Goal: Task Accomplishment & Management: Complete application form

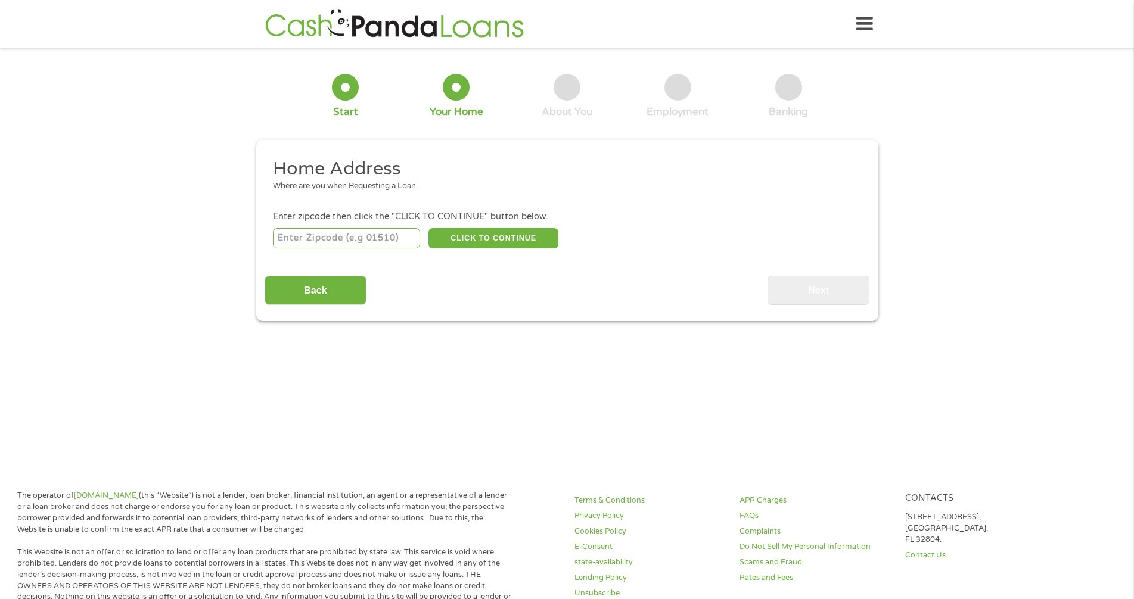
click at [340, 239] on input "number" at bounding box center [346, 238] width 147 height 20
type input "30058"
click at [506, 230] on button "CLICK TO CONTINUE" at bounding box center [493, 238] width 130 height 20
type input "30058"
type input "Lithonia"
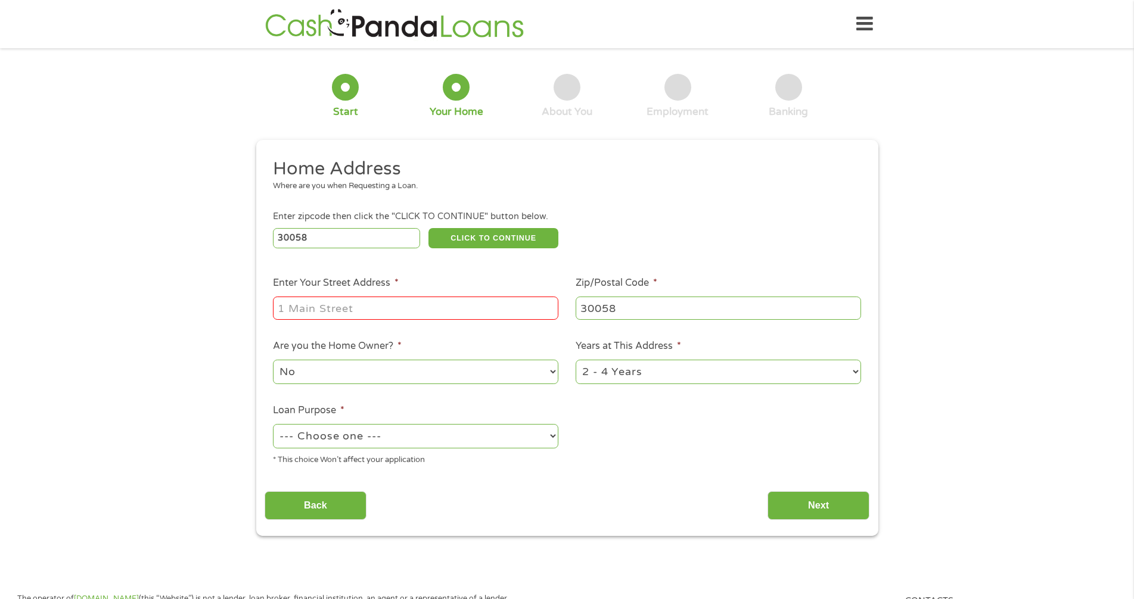
click at [298, 309] on input "Enter Your Street Address *" at bounding box center [415, 308] width 285 height 23
type input "[STREET_ADDRESS]"
click at [306, 435] on select "--- Choose one --- Pay Bills Debt Consolidation Home Improvement Major Purchase…" at bounding box center [415, 436] width 285 height 24
select select "carloan"
click at [273, 424] on select "--- Choose one --- Pay Bills Debt Consolidation Home Improvement Major Purchase…" at bounding box center [415, 436] width 285 height 24
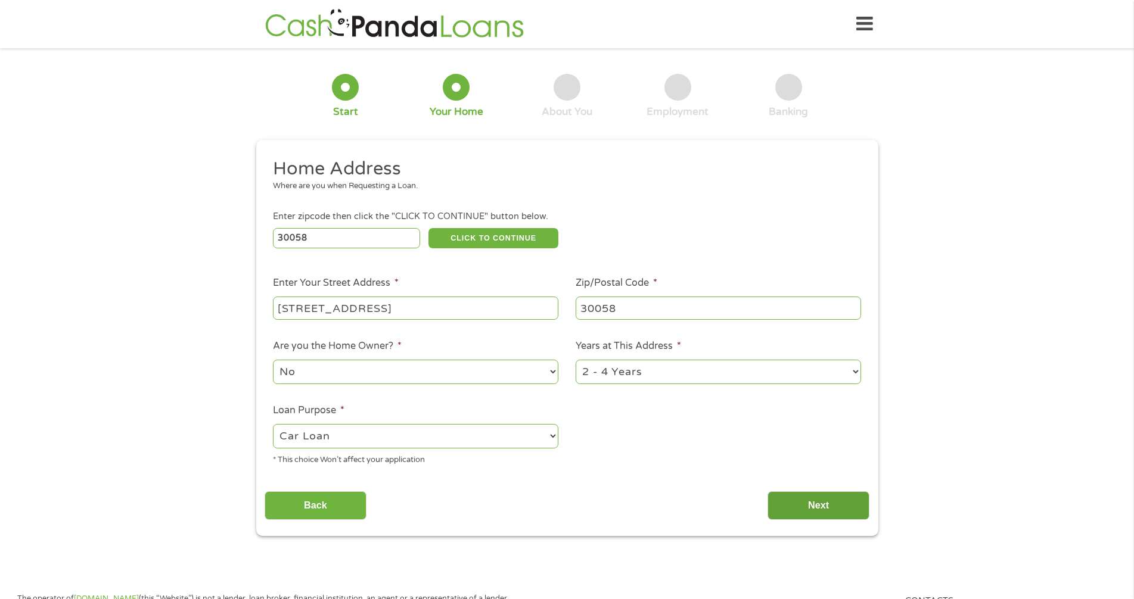
click at [842, 505] on input "Next" at bounding box center [818, 505] width 102 height 29
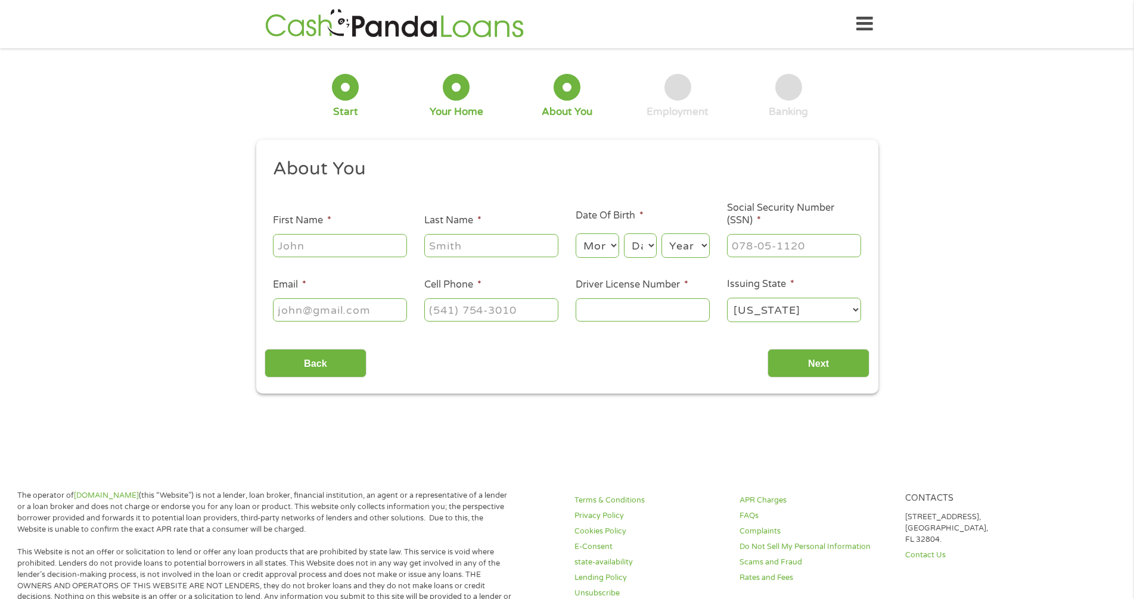
click at [278, 251] on input "First Name *" at bounding box center [340, 245] width 134 height 23
type input "Chabranda"
click at [432, 240] on input "Last Name *" at bounding box center [491, 245] width 134 height 23
type input "[PERSON_NAME]"
click at [584, 244] on select "Month 1 2 3 4 5 6 7 8 9 10 11 12" at bounding box center [596, 246] width 43 height 24
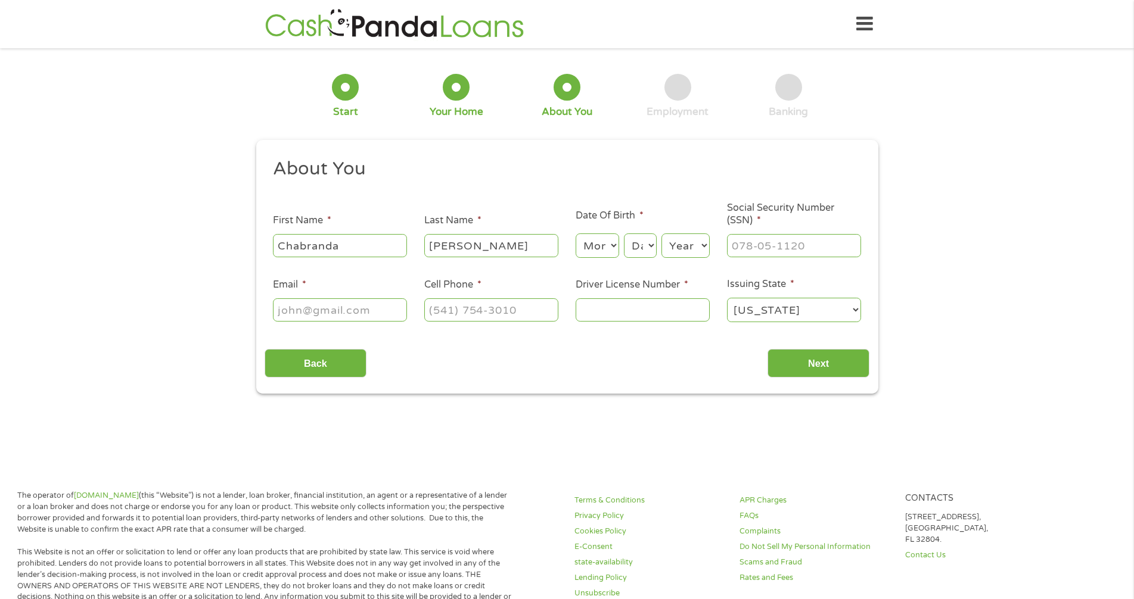
select select "3"
click at [575, 234] on select "Month 1 2 3 4 5 6 7 8 9 10 11 12" at bounding box center [596, 246] width 43 height 24
click at [637, 248] on select "Day 1 2 3 4 5 6 7 8 9 10 11 12 13 14 15 16 17 18 19 20 21 22 23 24 25 26 27 28 …" at bounding box center [640, 246] width 32 height 24
select select "6"
click at [624, 234] on select "Day 1 2 3 4 5 6 7 8 9 10 11 12 13 14 15 16 17 18 19 20 21 22 23 24 25 26 27 28 …" at bounding box center [640, 246] width 32 height 24
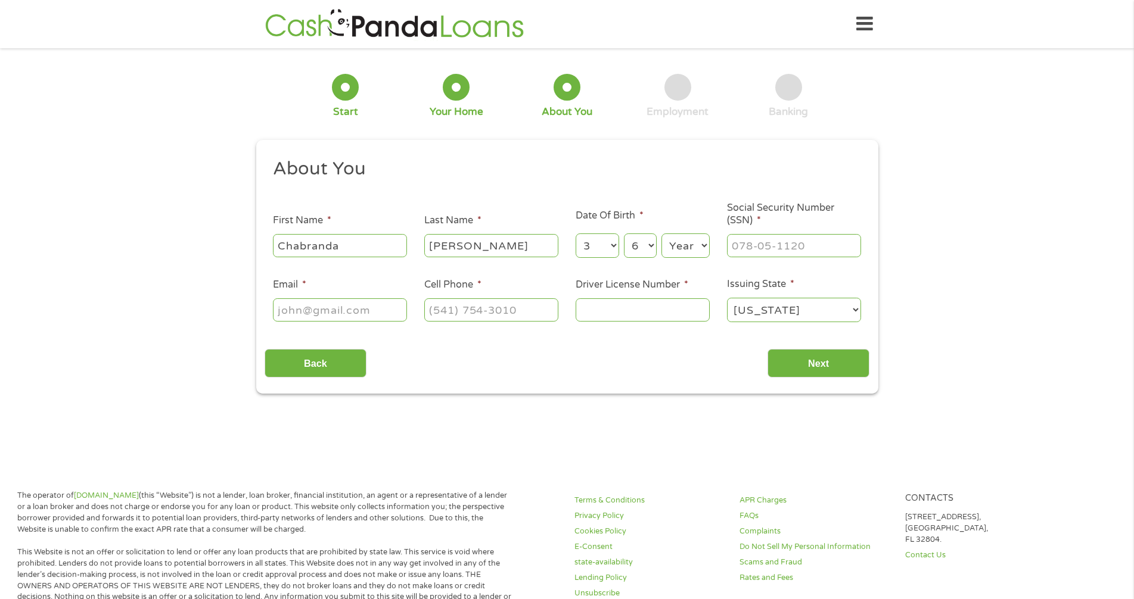
click at [676, 250] on select "Year [DATE] 2006 2005 2004 2003 2002 2001 2000 1999 1998 1997 1996 1995 1994 19…" at bounding box center [685, 246] width 48 height 24
select select "1983"
click at [661, 234] on select "Year [DATE] 2006 2005 2004 2003 2002 2001 2000 1999 1998 1997 1996 1995 1994 19…" at bounding box center [685, 246] width 48 height 24
click at [737, 248] on input "___-__-____" at bounding box center [794, 245] width 134 height 23
type input "246-47-7529"
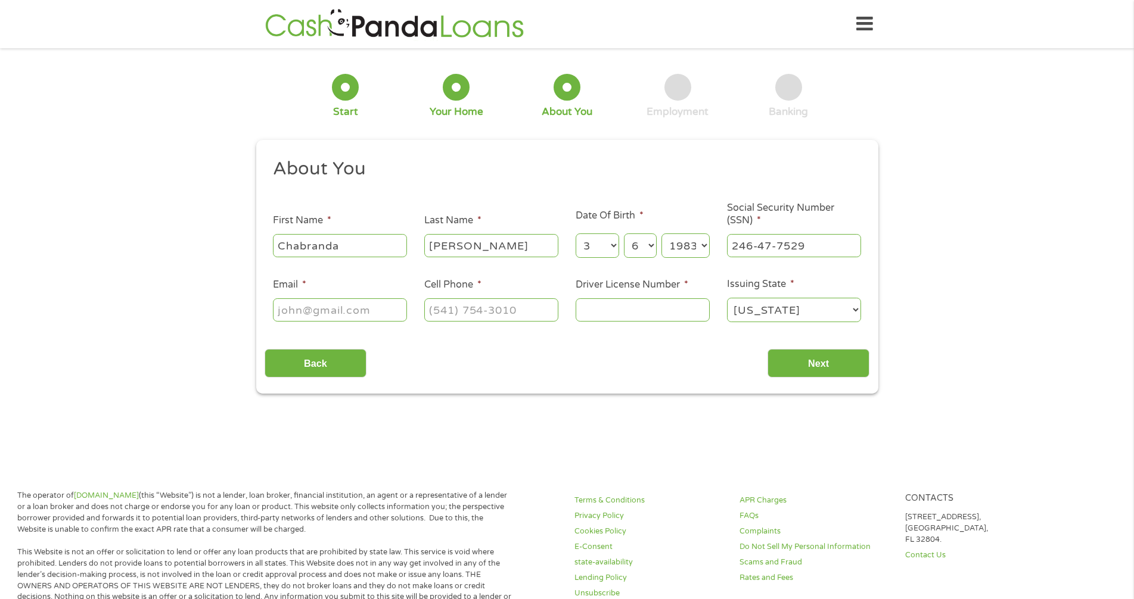
click at [281, 310] on input "Email *" at bounding box center [340, 309] width 134 height 23
type input "[EMAIL_ADDRESS][DOMAIN_NAME]"
click at [438, 300] on input "(___) ___-____" at bounding box center [491, 309] width 134 height 23
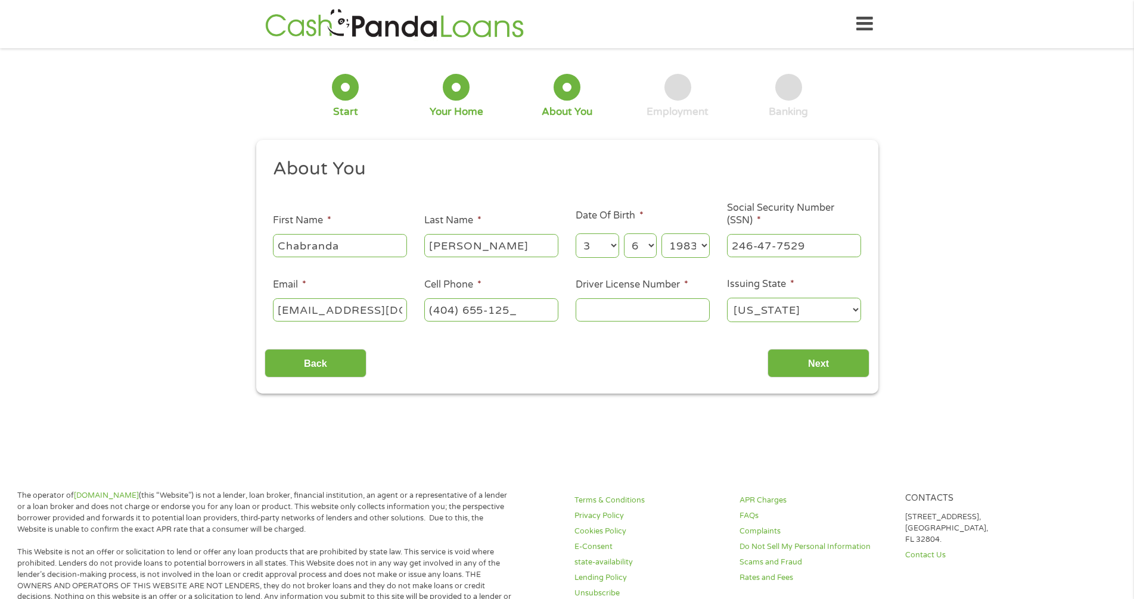
type input "[PHONE_NUMBER]"
click at [585, 310] on input "Driver License Number *" at bounding box center [642, 309] width 134 height 23
type input "071680836"
click at [753, 313] on select "[US_STATE] [US_STATE] [US_STATE] [US_STATE] [US_STATE] [US_STATE] [US_STATE] [U…" at bounding box center [794, 310] width 134 height 24
click at [727, 298] on select "[US_STATE] [US_STATE] [US_STATE] [US_STATE] [US_STATE] [US_STATE] [US_STATE] [U…" at bounding box center [794, 310] width 134 height 24
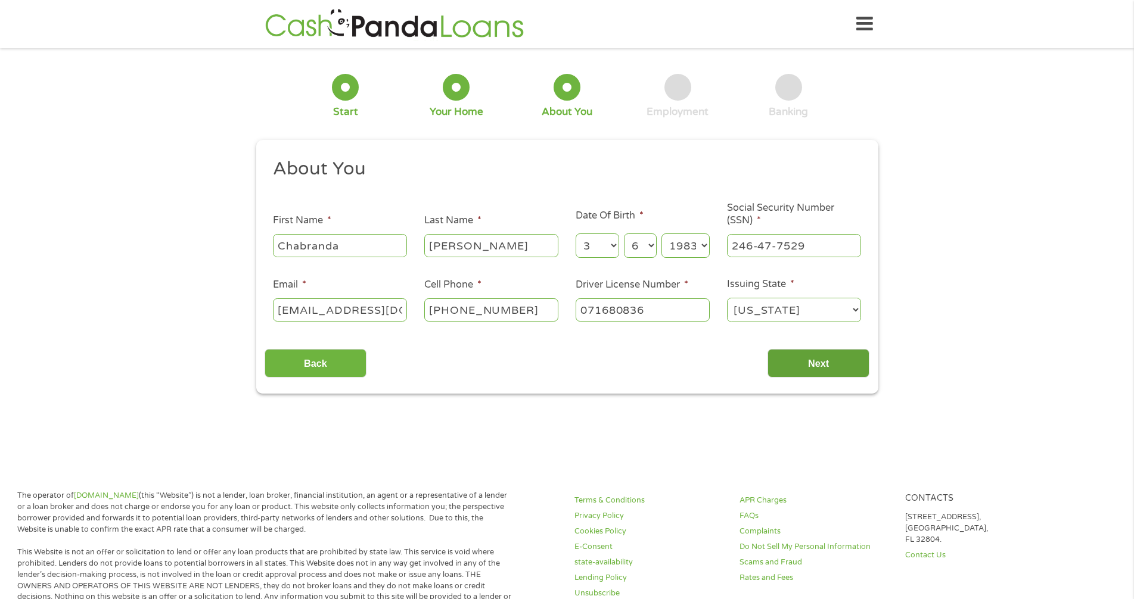
click at [813, 359] on input "Next" at bounding box center [818, 363] width 102 height 29
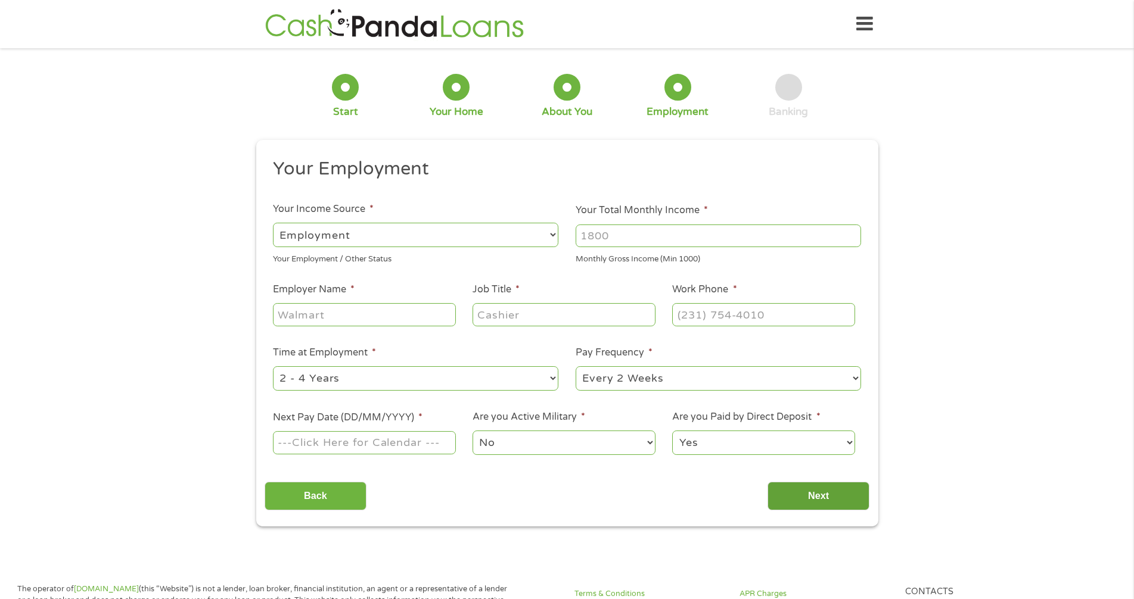
click at [801, 493] on input "Next" at bounding box center [818, 496] width 102 height 29
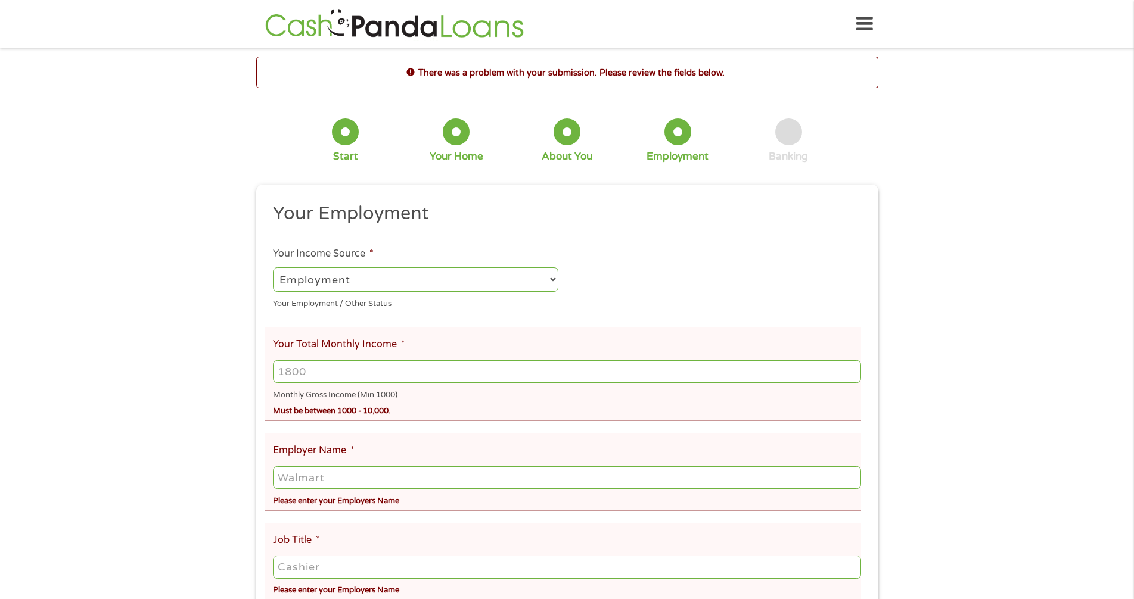
click at [298, 372] on input "Your Total Monthly Income *" at bounding box center [566, 371] width 587 height 23
type input "2500"
click at [292, 485] on input "Employer Name *" at bounding box center [566, 477] width 587 height 23
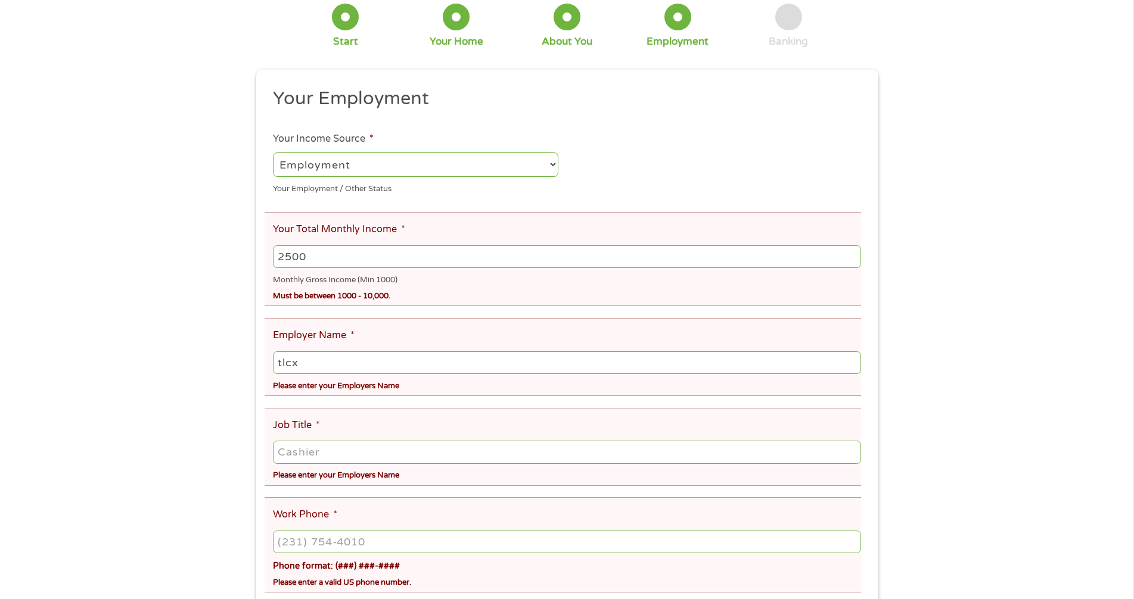
scroll to position [119, 0]
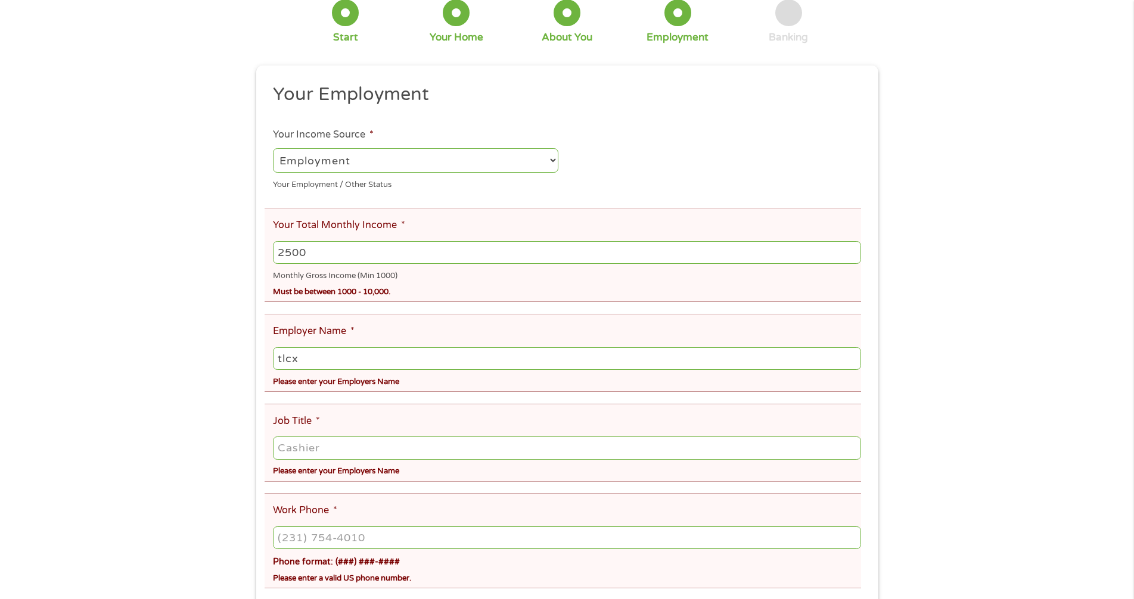
type input "tlcx"
click at [289, 444] on input "Job Title *" at bounding box center [566, 448] width 587 height 23
click at [329, 447] on input "customerservice" at bounding box center [566, 448] width 587 height 23
type input "customer service"
click at [289, 539] on input "(___) ___-____" at bounding box center [566, 538] width 587 height 23
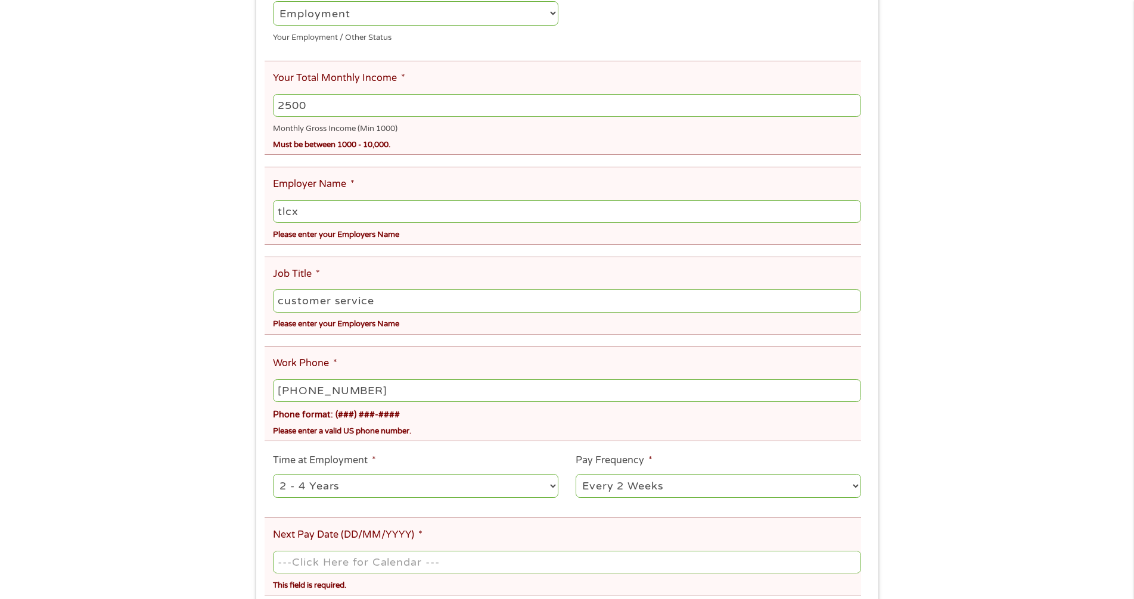
scroll to position [298, 0]
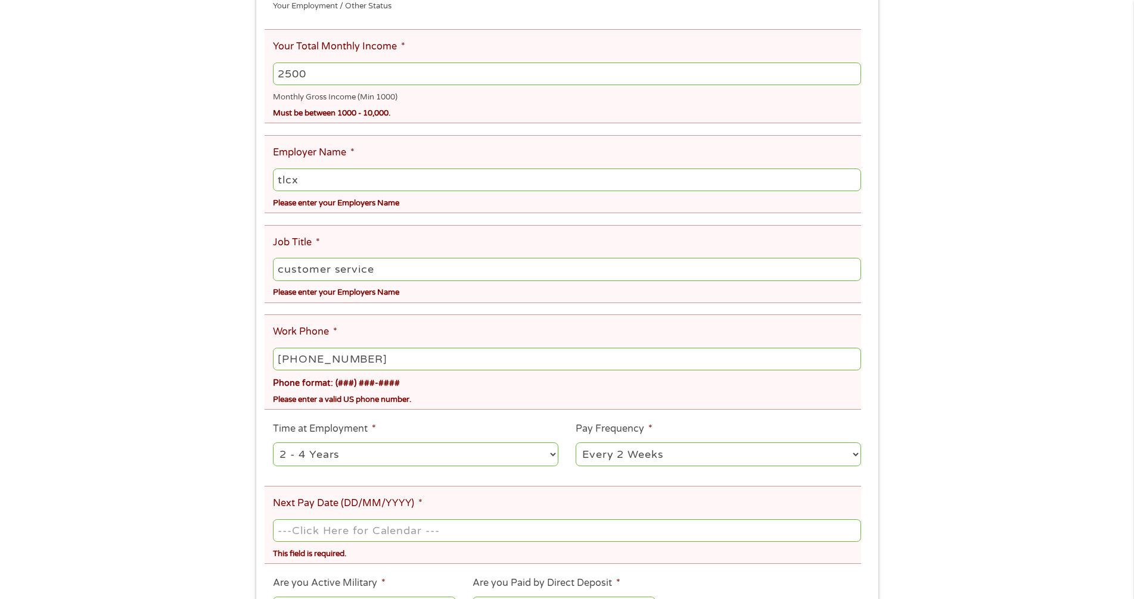
click at [402, 356] on input "[PHONE_NUMBER]" at bounding box center [566, 359] width 587 height 23
type input "[PHONE_NUMBER]"
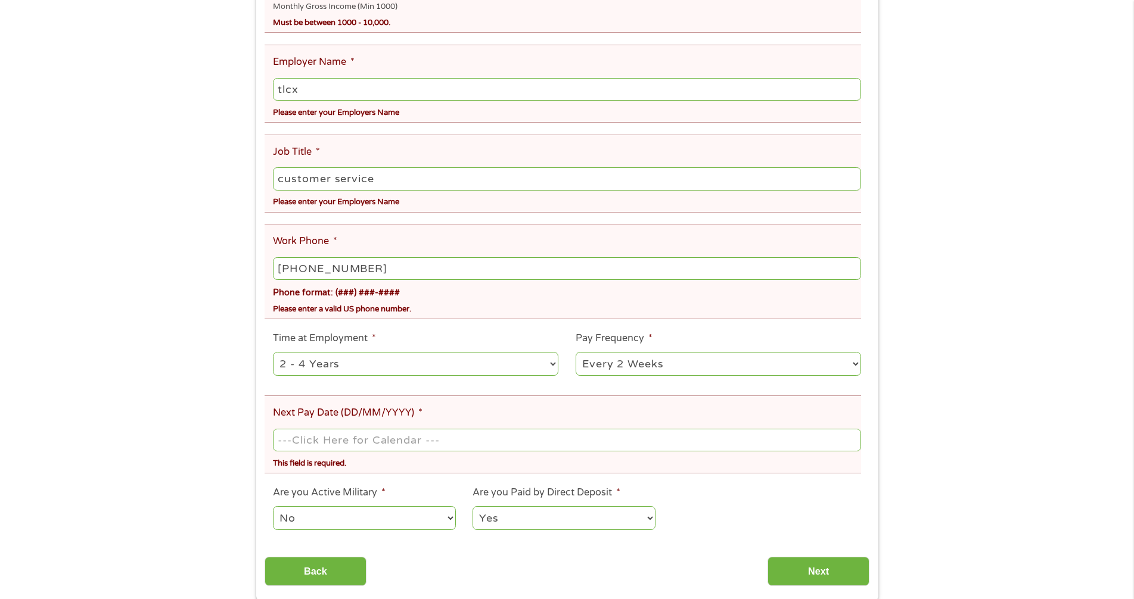
scroll to position [417, 0]
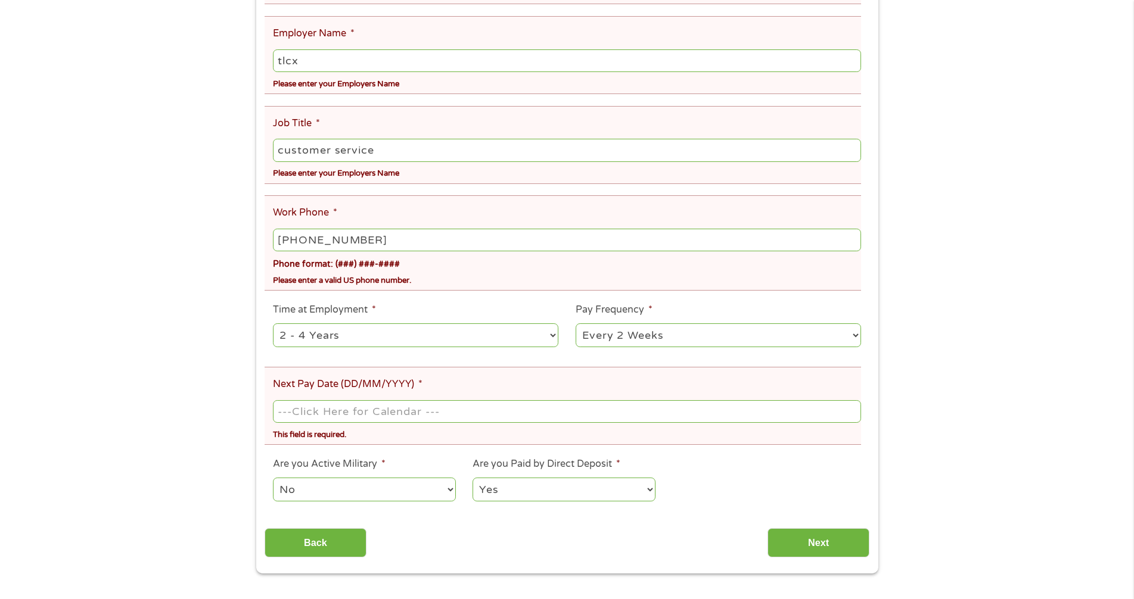
click at [367, 332] on select "--- Choose one --- 1 Year or less 1 - 2 Years 2 - 4 Years Over 4 Years" at bounding box center [415, 335] width 285 height 24
select select "24months"
click at [273, 323] on select "--- Choose one --- 1 Year or less 1 - 2 Years 2 - 4 Years Over 4 Years" at bounding box center [415, 335] width 285 height 24
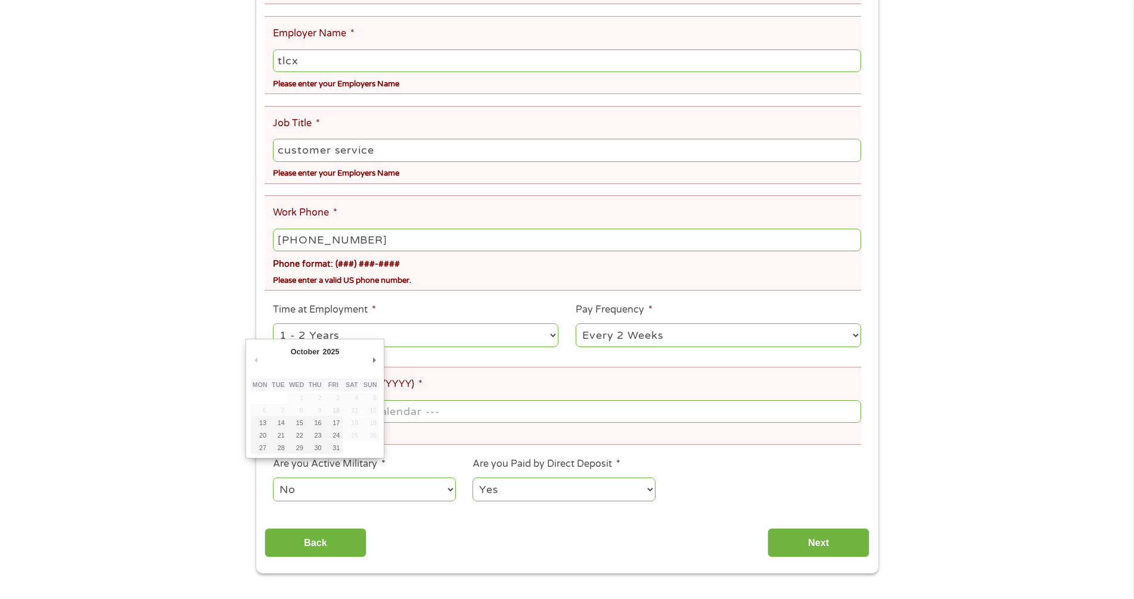
click at [315, 410] on body "Home Get Loan Offer How it works FAQs Blog Cash Loans Quick Loans Online Loans …" at bounding box center [567, 464] width 1134 height 1762
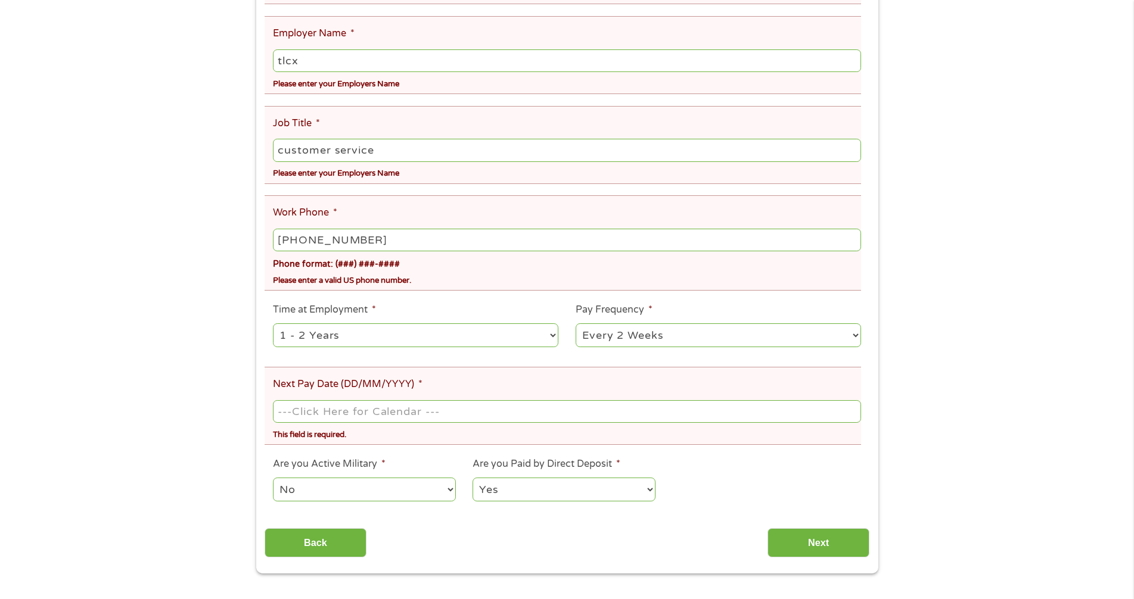
click at [315, 410] on input "Next Pay Date (DD/MM/YYYY) *" at bounding box center [566, 411] width 587 height 23
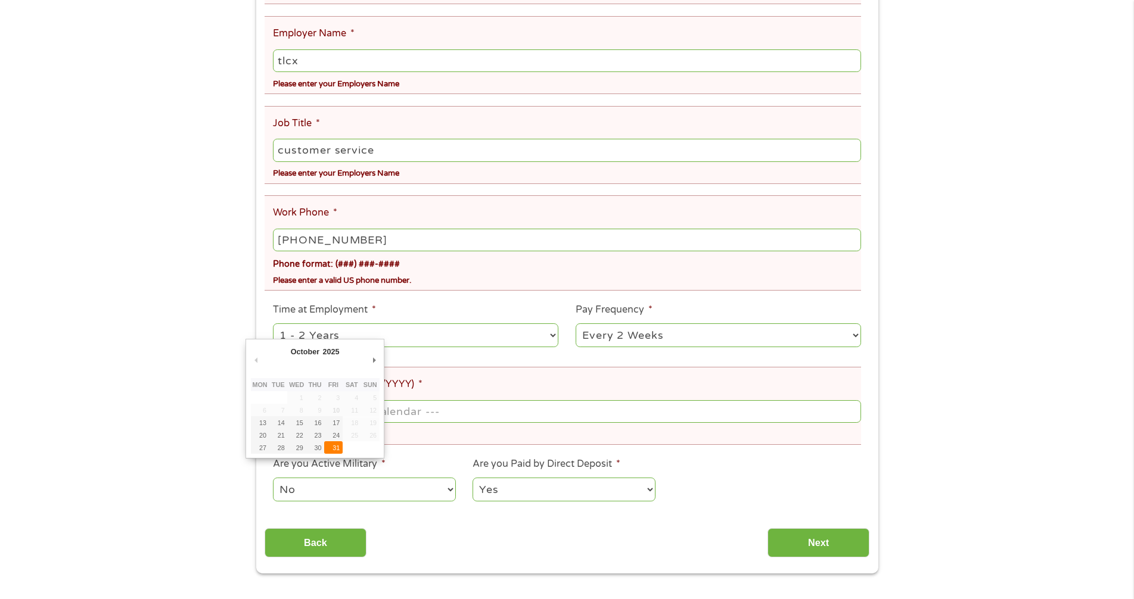
type input "[DATE]"
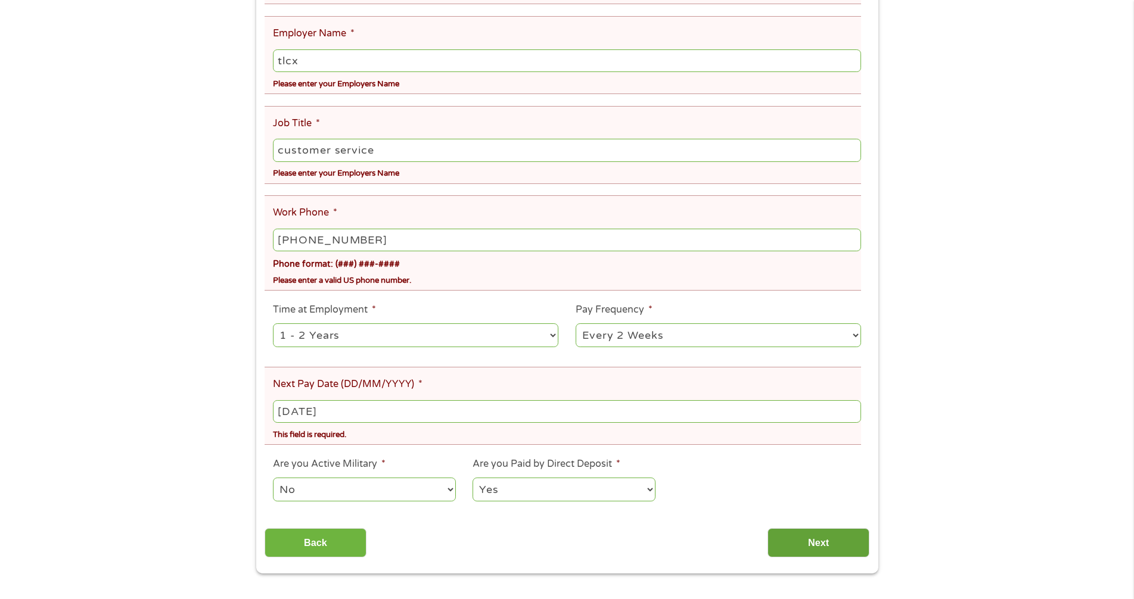
click at [842, 551] on input "Next" at bounding box center [818, 542] width 102 height 29
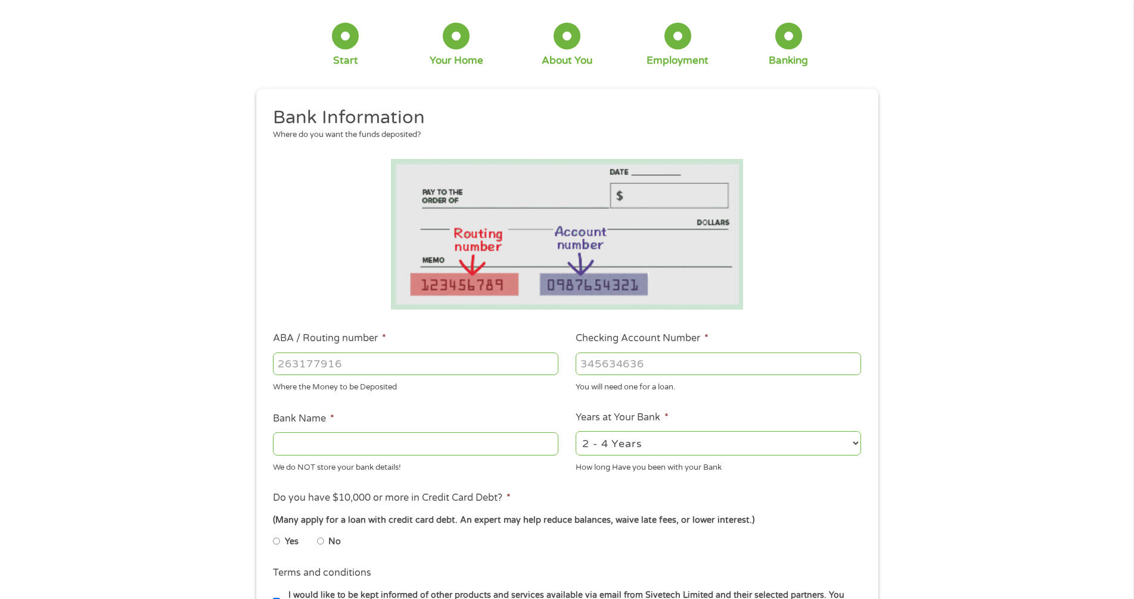
scroll to position [0, 0]
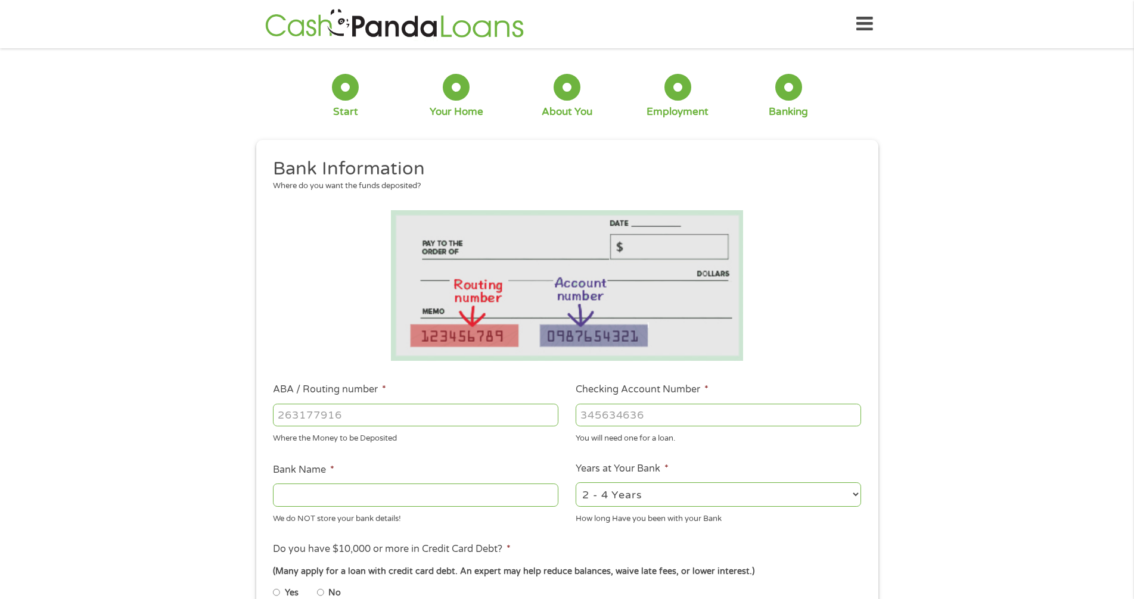
click at [281, 421] on input "ABA / Routing number *" at bounding box center [415, 415] width 285 height 23
